Goal: Obtain resource: Obtain resource

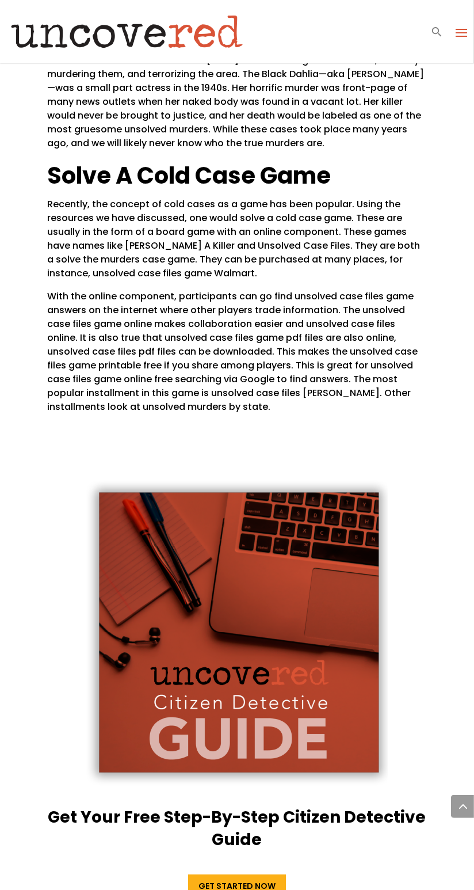
scroll to position [2425, 0]
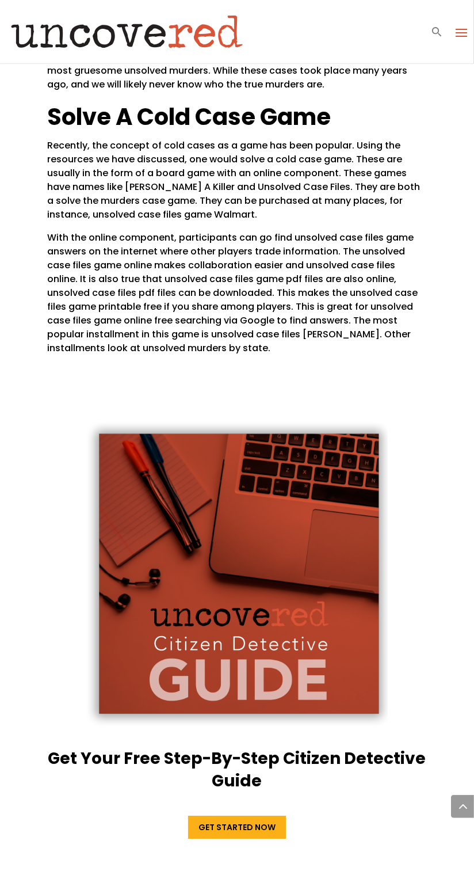
click at [238, 816] on link "Get Started Now" at bounding box center [237, 827] width 98 height 23
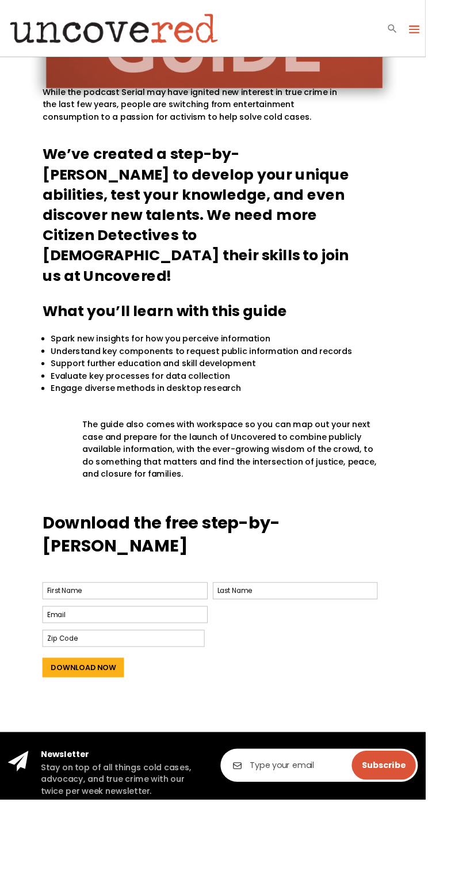
scroll to position [452, 0]
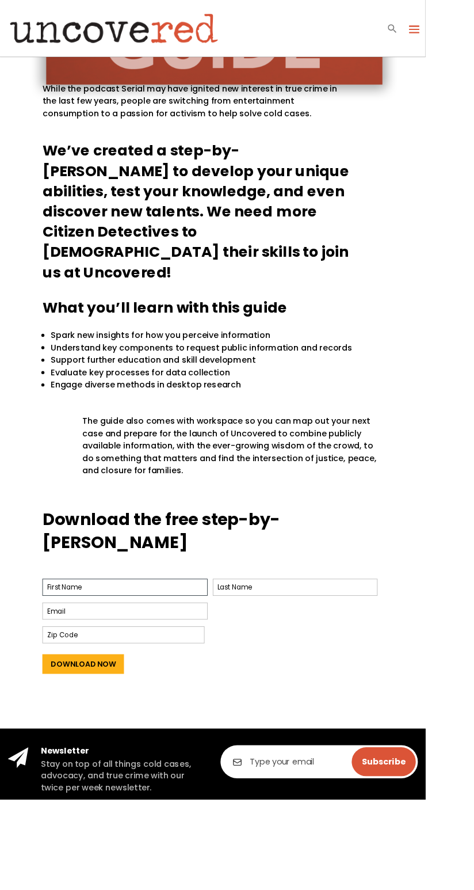
click at [77, 645] on input "First" at bounding box center [139, 654] width 184 height 19
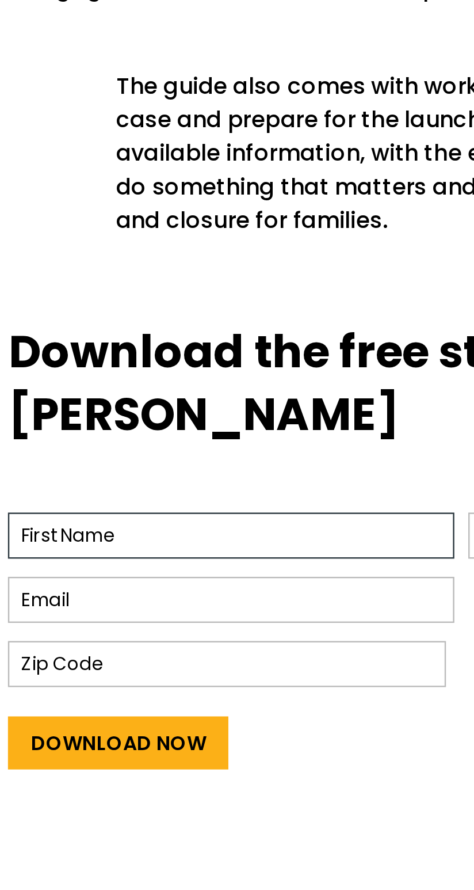
scroll to position [511, 0]
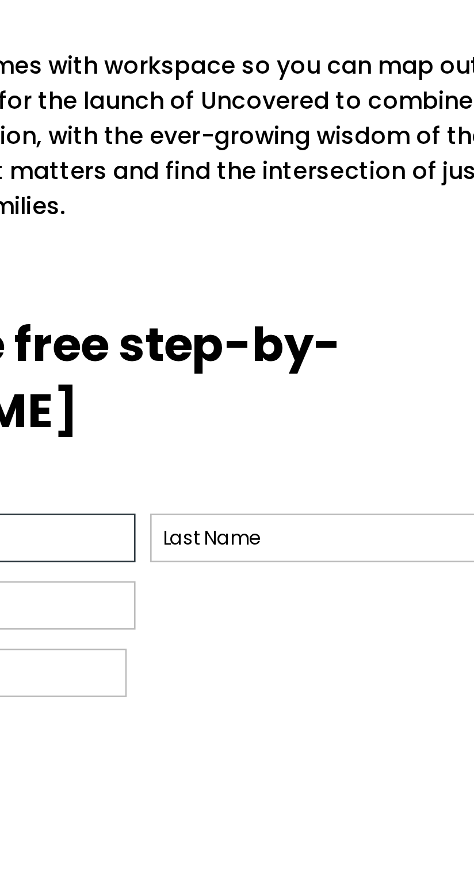
type input "Cierra"
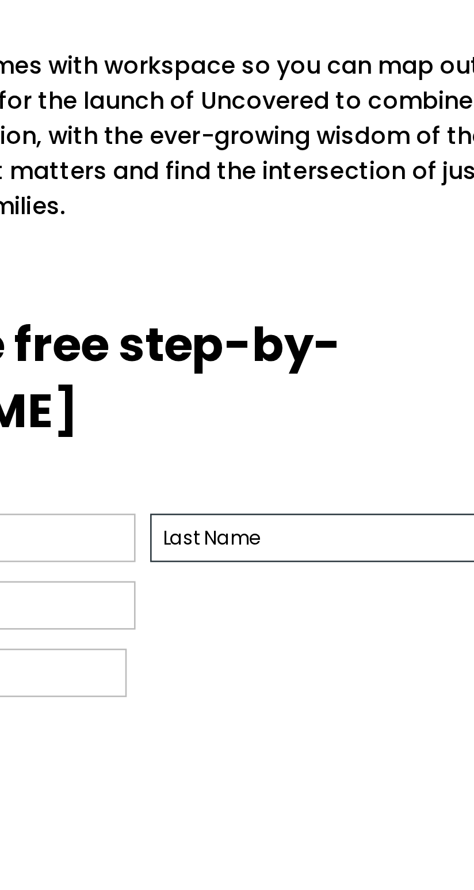
click at [329, 586] on input "Last" at bounding box center [329, 595] width 184 height 19
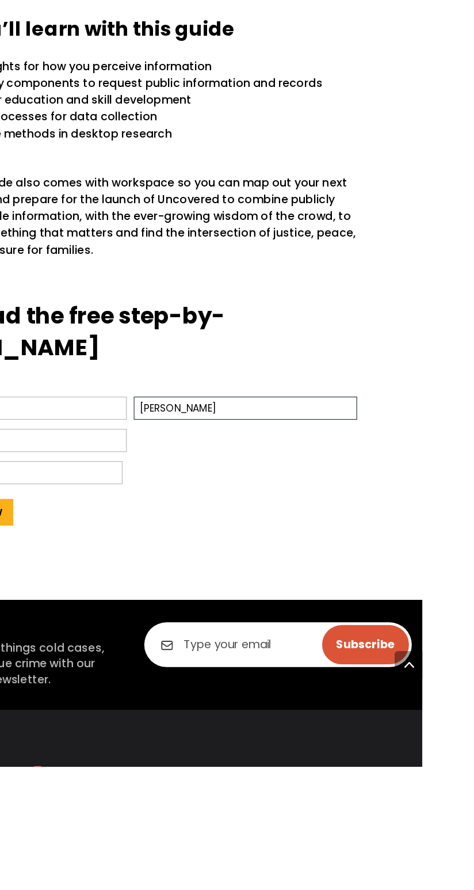
scroll to position [511, 0]
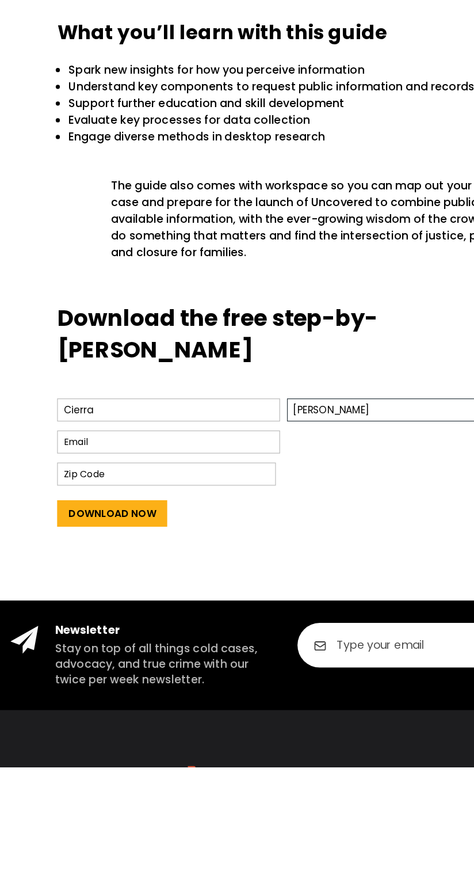
type input "Purcell"
click at [129, 612] on input "Email *" at bounding box center [139, 621] width 184 height 19
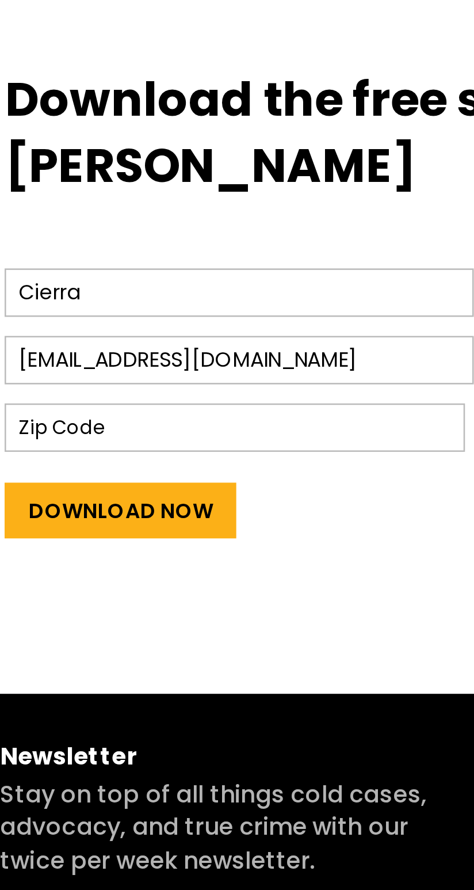
scroll to position [511, 0]
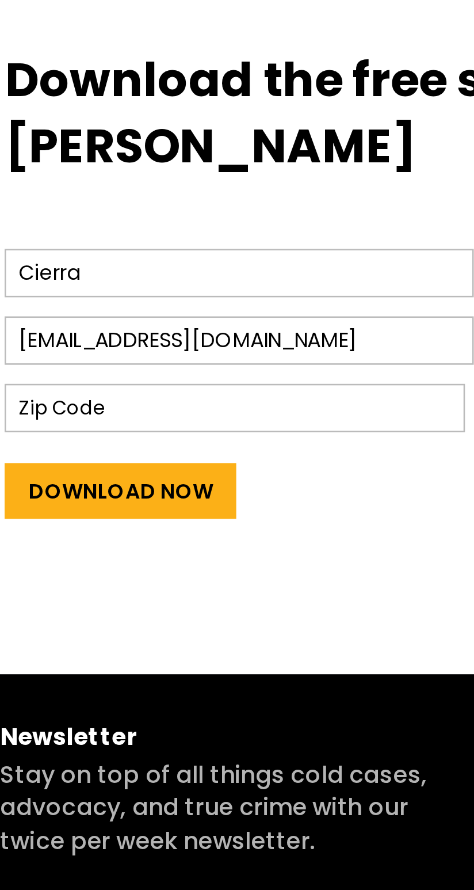
type input "cierrapurcell10@gmail.com"
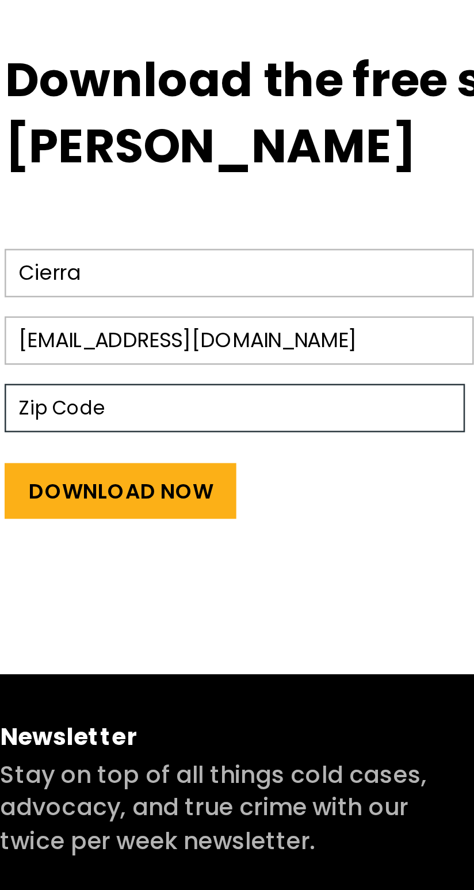
click at [142, 639] on input "Zip Code" at bounding box center [137, 648] width 181 height 19
type input "42503"
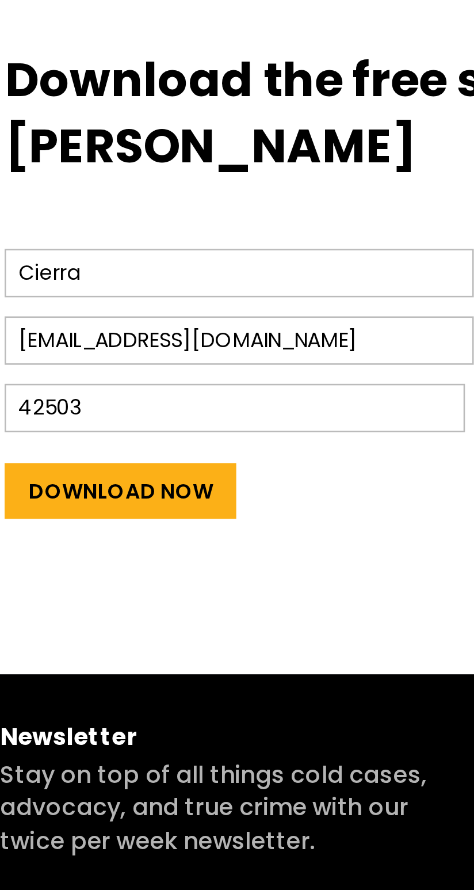
click at [111, 670] on input "Download Now" at bounding box center [92, 681] width 91 height 22
